Goal: Find specific page/section: Find specific page/section

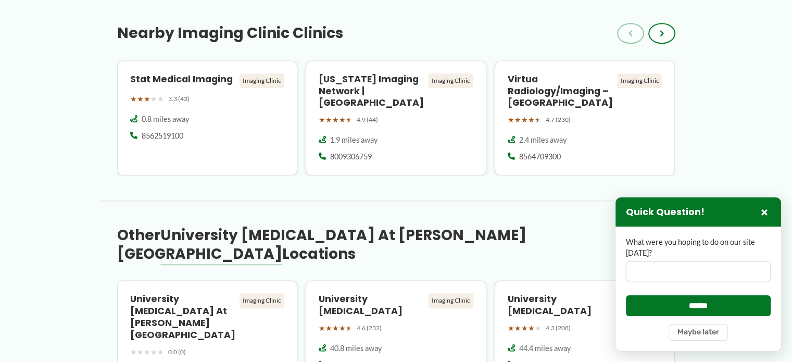
scroll to position [989, 0]
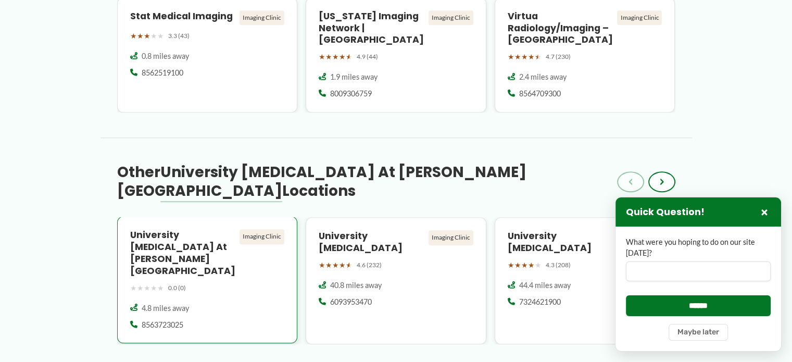
click at [183, 234] on h4 "University [MEDICAL_DATA] at [PERSON_NAME][GEOGRAPHIC_DATA]" at bounding box center [183, 252] width 106 height 47
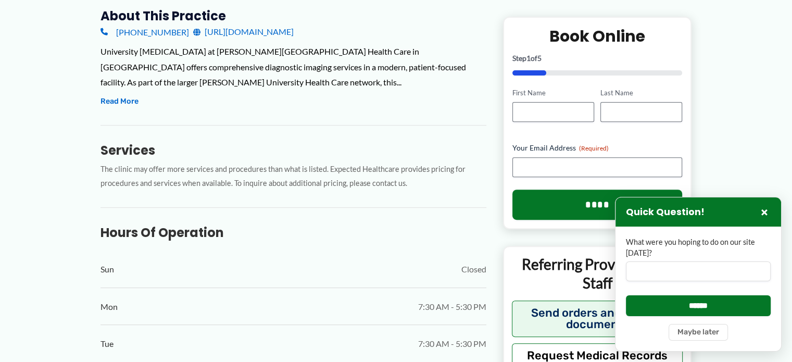
scroll to position [416, 0]
